Goal: Task Accomplishment & Management: Manage account settings

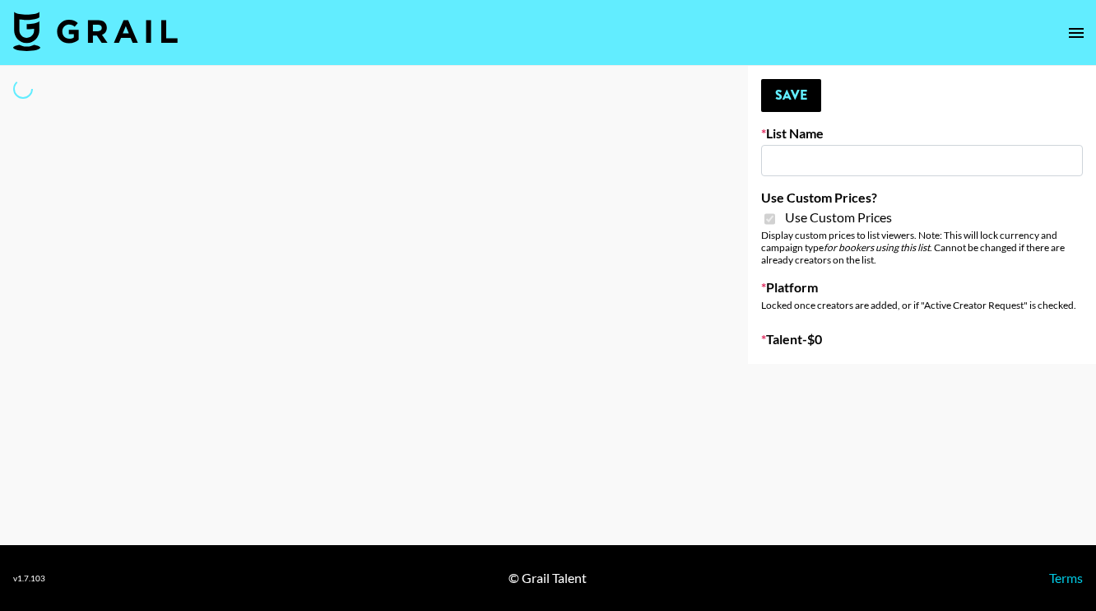
type input "Amaxy Beauty"
checkbox input "true"
select select "Brand"
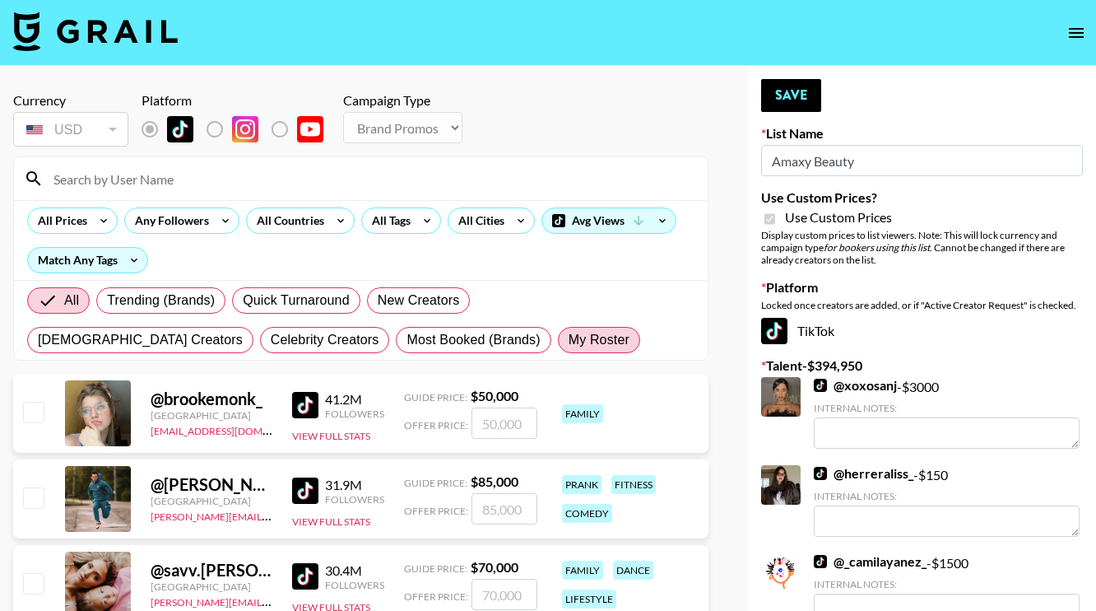
click at [569, 337] on span "My Roster" at bounding box center [599, 340] width 61 height 20
click at [569, 340] on input "My Roster" at bounding box center [569, 340] width 0 height 0
radio input "true"
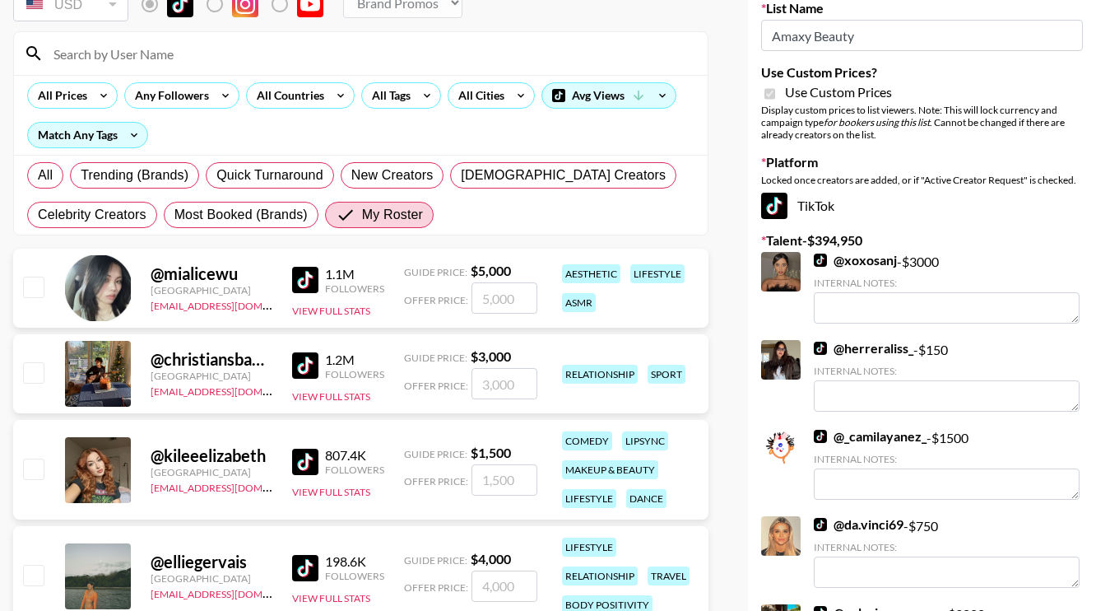
scroll to position [159, 0]
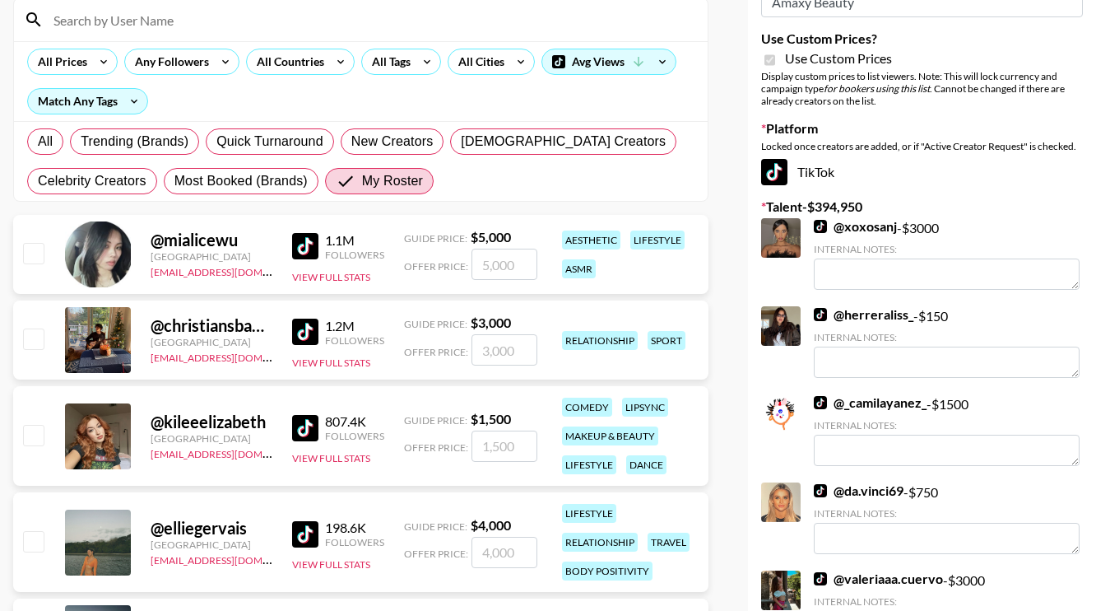
click at [27, 253] on input "checkbox" at bounding box center [33, 253] width 20 height 20
checkbox input "true"
type input "5000"
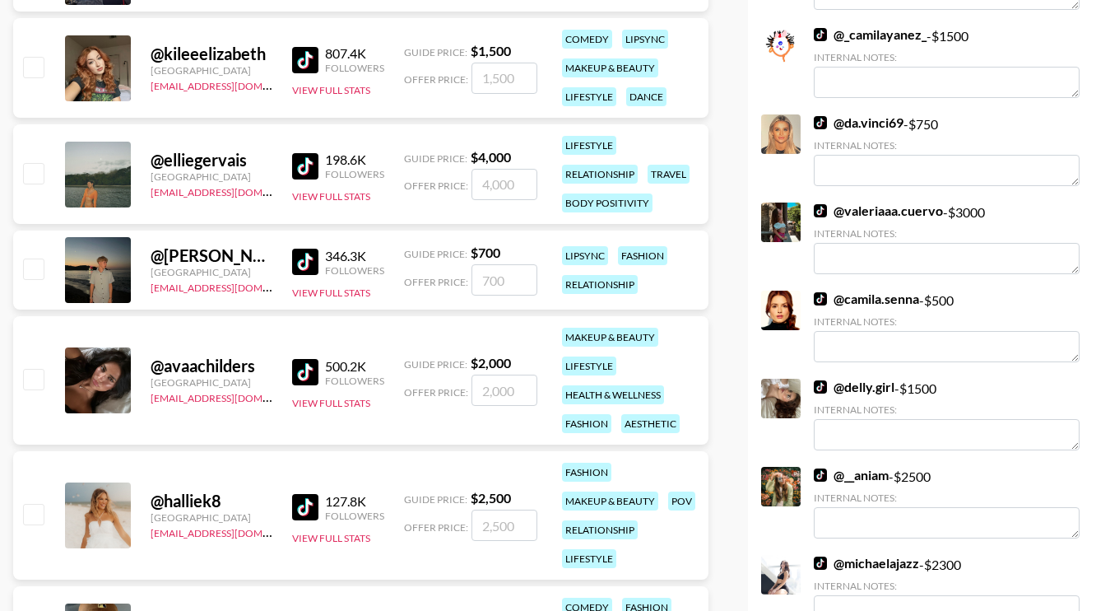
scroll to position [535, 0]
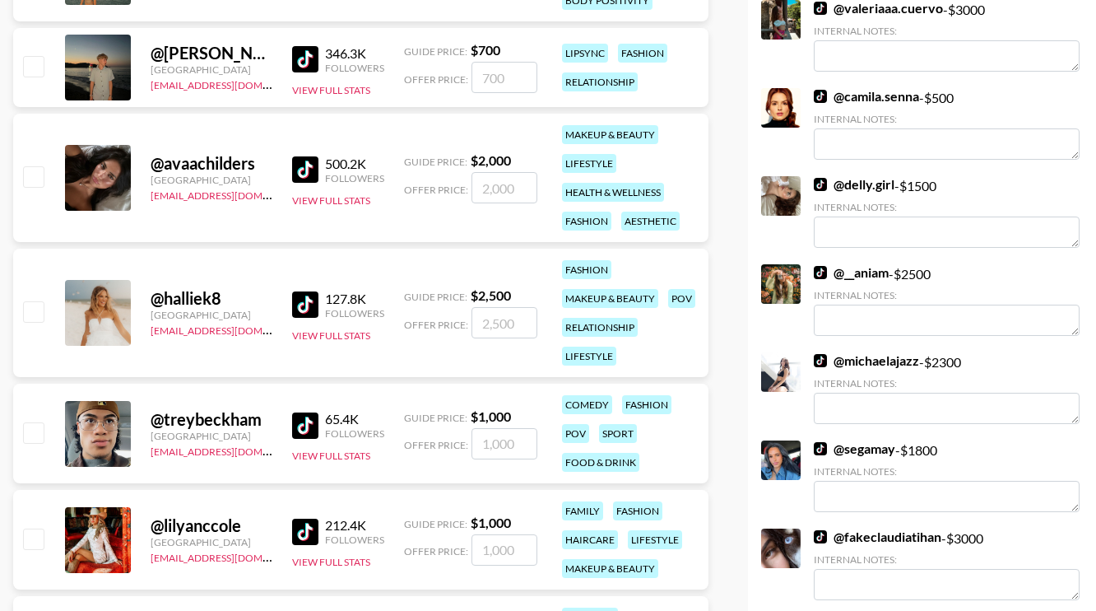
click at [35, 314] on input "checkbox" at bounding box center [33, 311] width 20 height 20
checkbox input "true"
type input "2500"
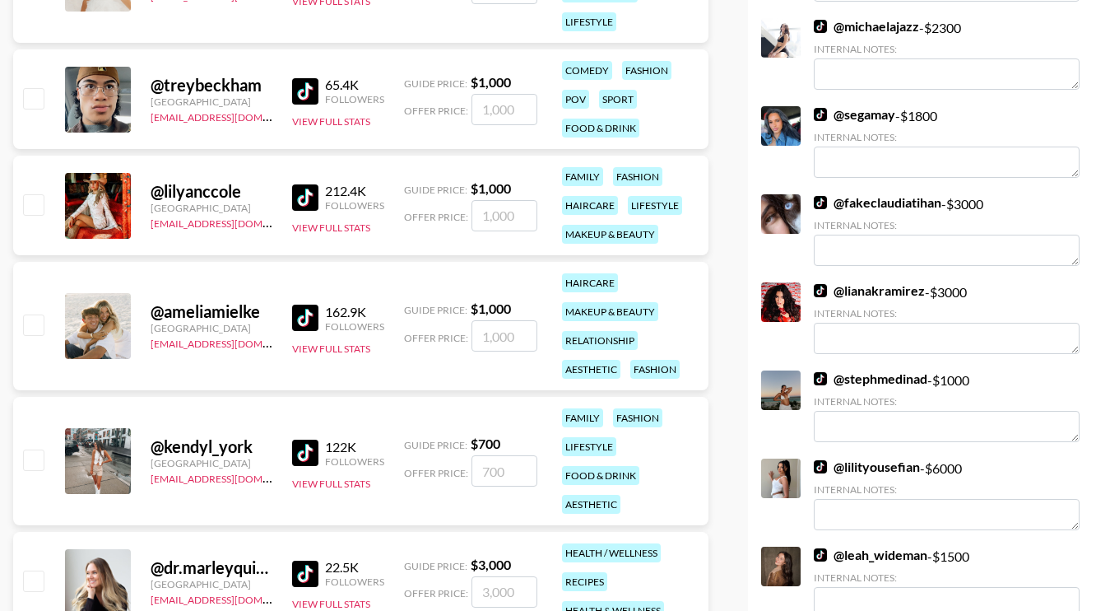
click at [31, 327] on input "checkbox" at bounding box center [33, 324] width 20 height 20
checkbox input "true"
type input "1000"
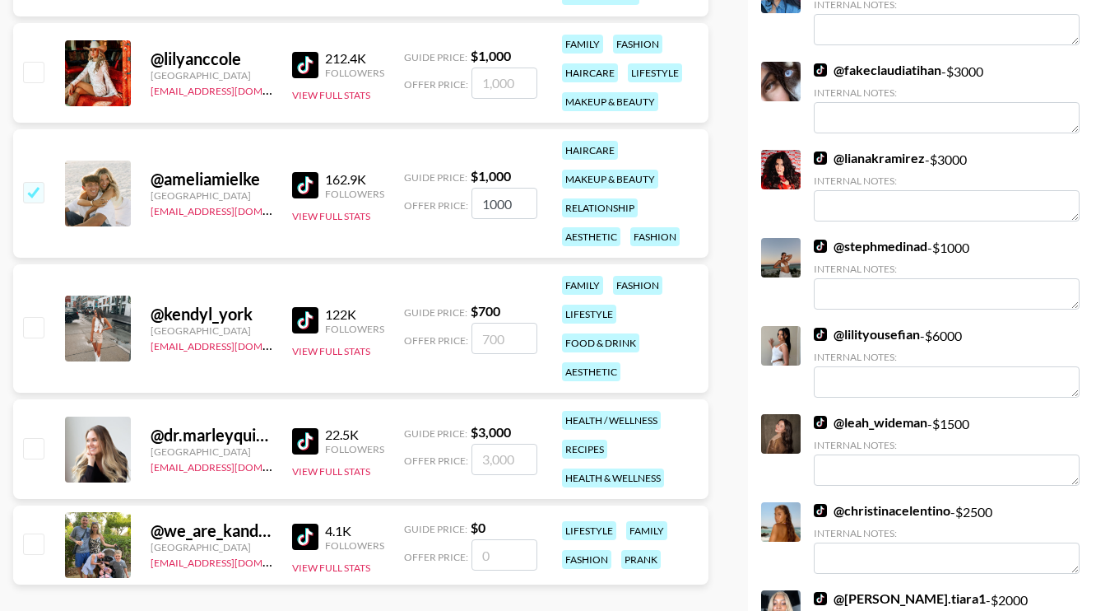
click at [35, 330] on input "checkbox" at bounding box center [33, 327] width 20 height 20
checkbox input "true"
type input "700"
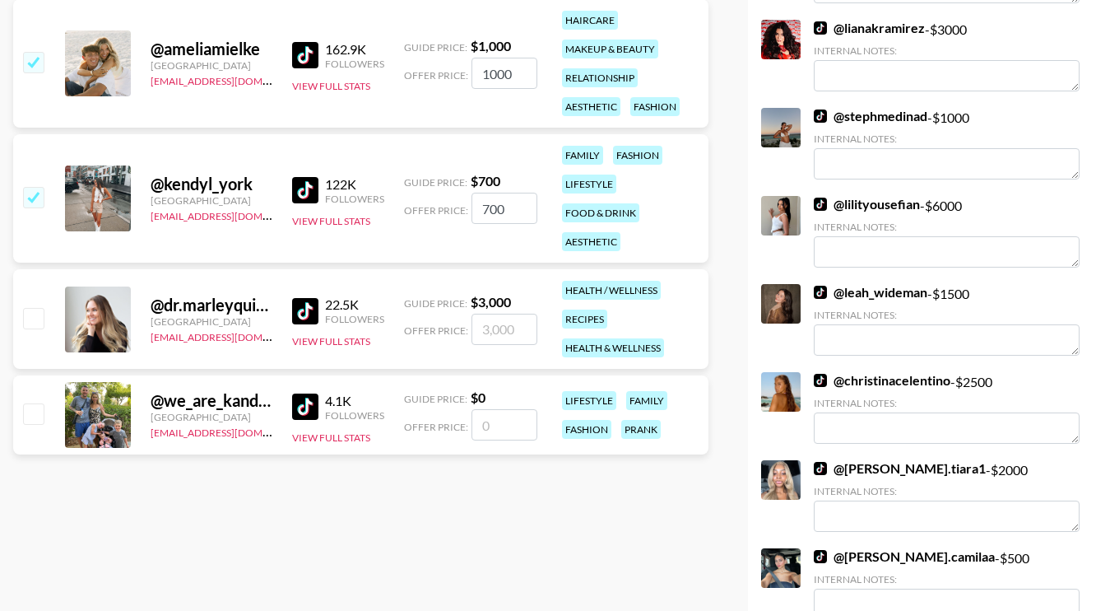
scroll to position [1333, 0]
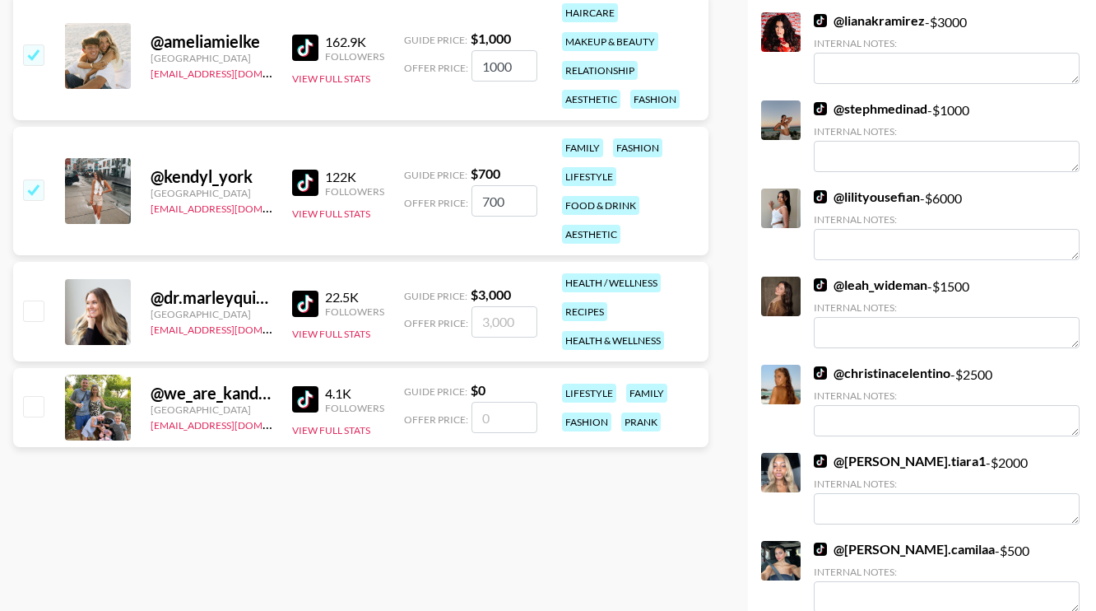
click at [30, 313] on input "checkbox" at bounding box center [33, 310] width 20 height 20
checkbox input "true"
type input "3000"
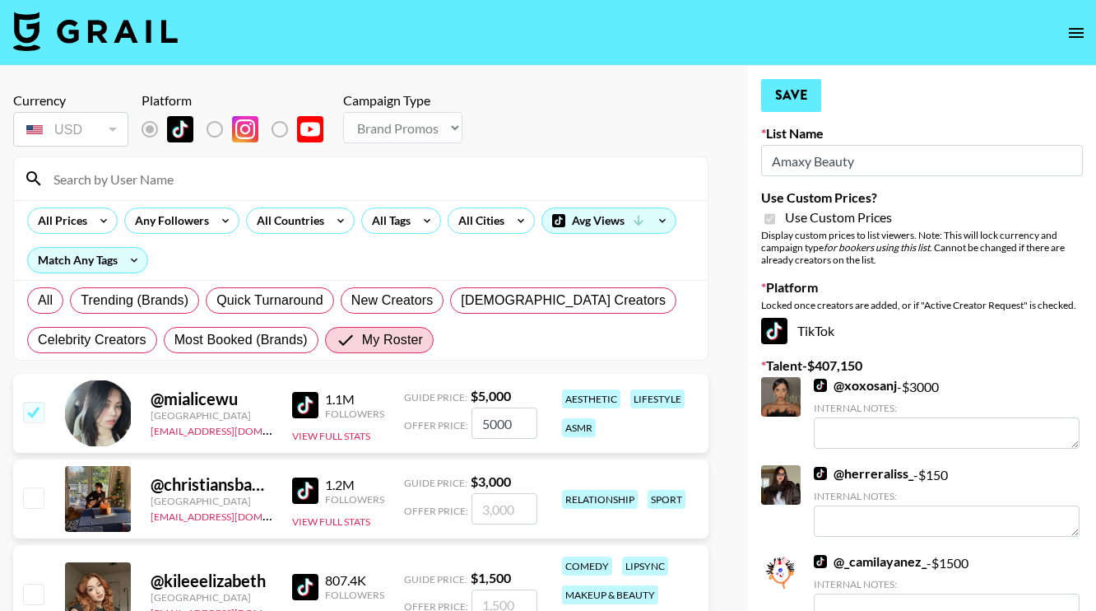
scroll to position [0, 0]
click at [781, 96] on button "Save" at bounding box center [791, 95] width 60 height 33
